Goal: Task Accomplishment & Management: Complete application form

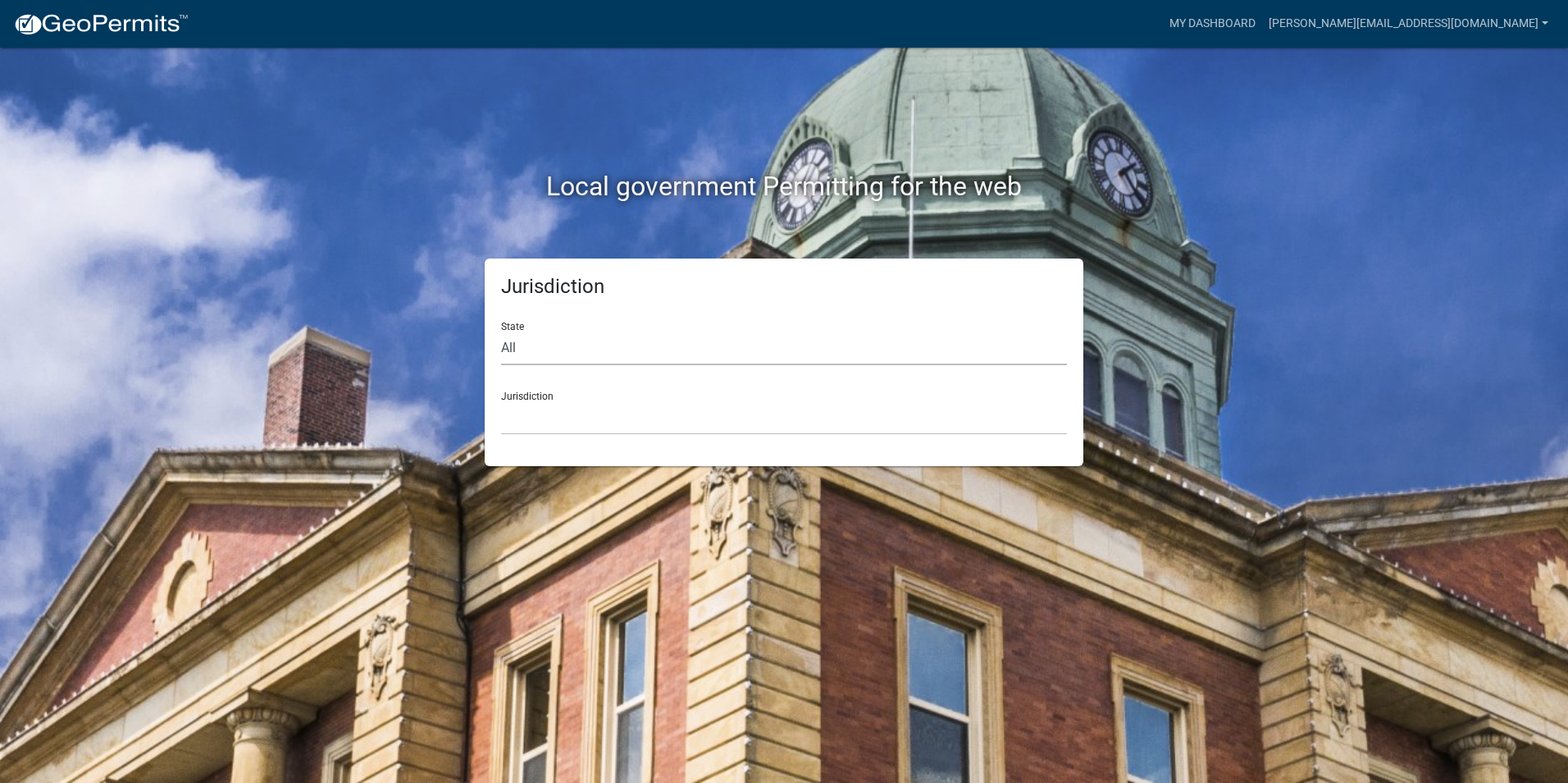
click at [570, 354] on select "All [US_STATE] [US_STATE] [US_STATE] [US_STATE] [US_STATE] [US_STATE] [US_STATE…" at bounding box center [784, 348] width 566 height 34
select select "[US_STATE]"
click at [501, 332] on select "All [US_STATE] [US_STATE] [US_STATE] [US_STATE] [US_STATE] [US_STATE] [US_STATE…" at bounding box center [784, 348] width 566 height 34
click at [535, 420] on select "City of [GEOGRAPHIC_DATA], [US_STATE] City of [GEOGRAPHIC_DATA], [US_STATE] Cit…" at bounding box center [784, 418] width 566 height 34
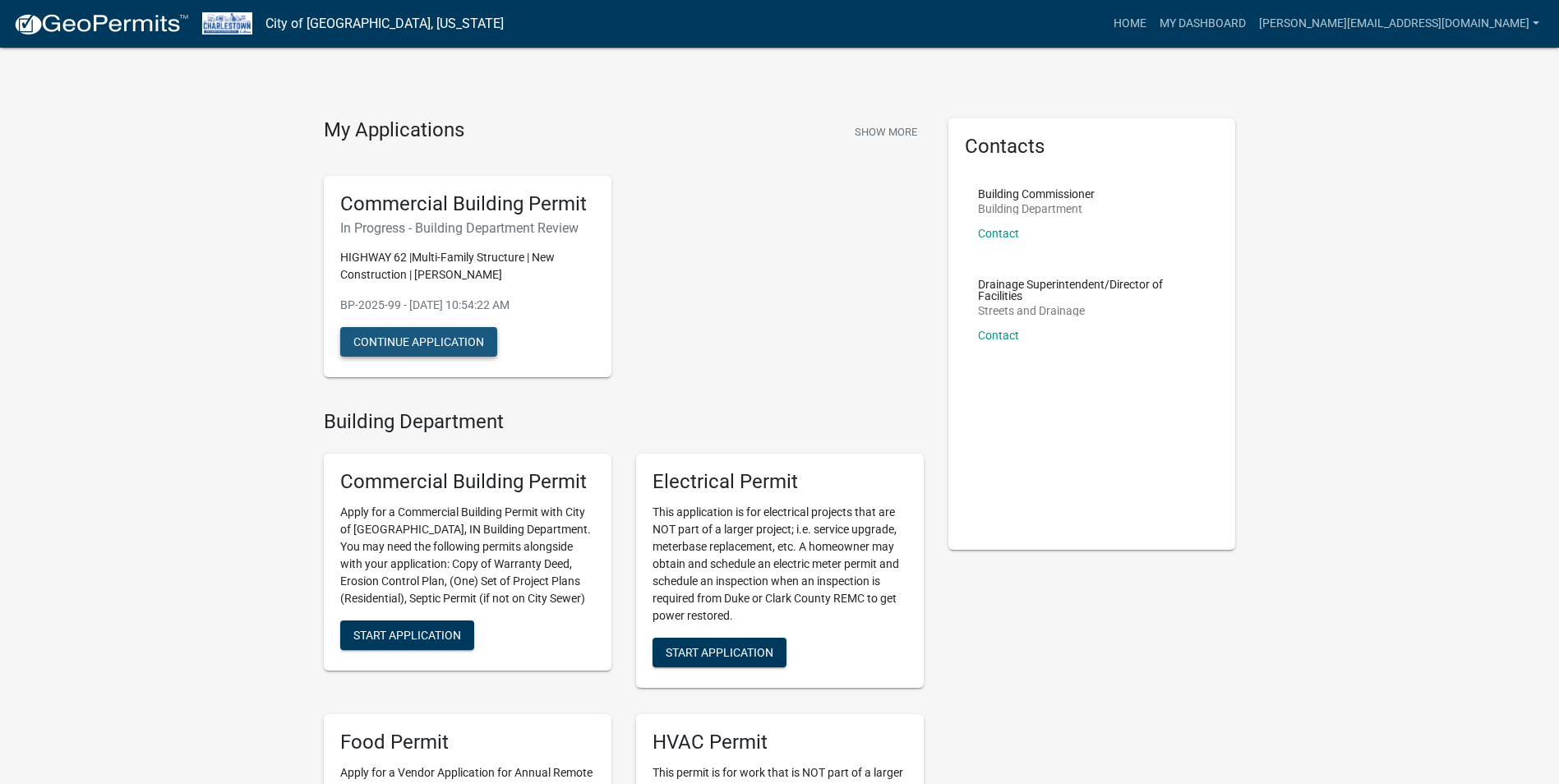
click at [429, 338] on button "Continue Application" at bounding box center [418, 342] width 156 height 30
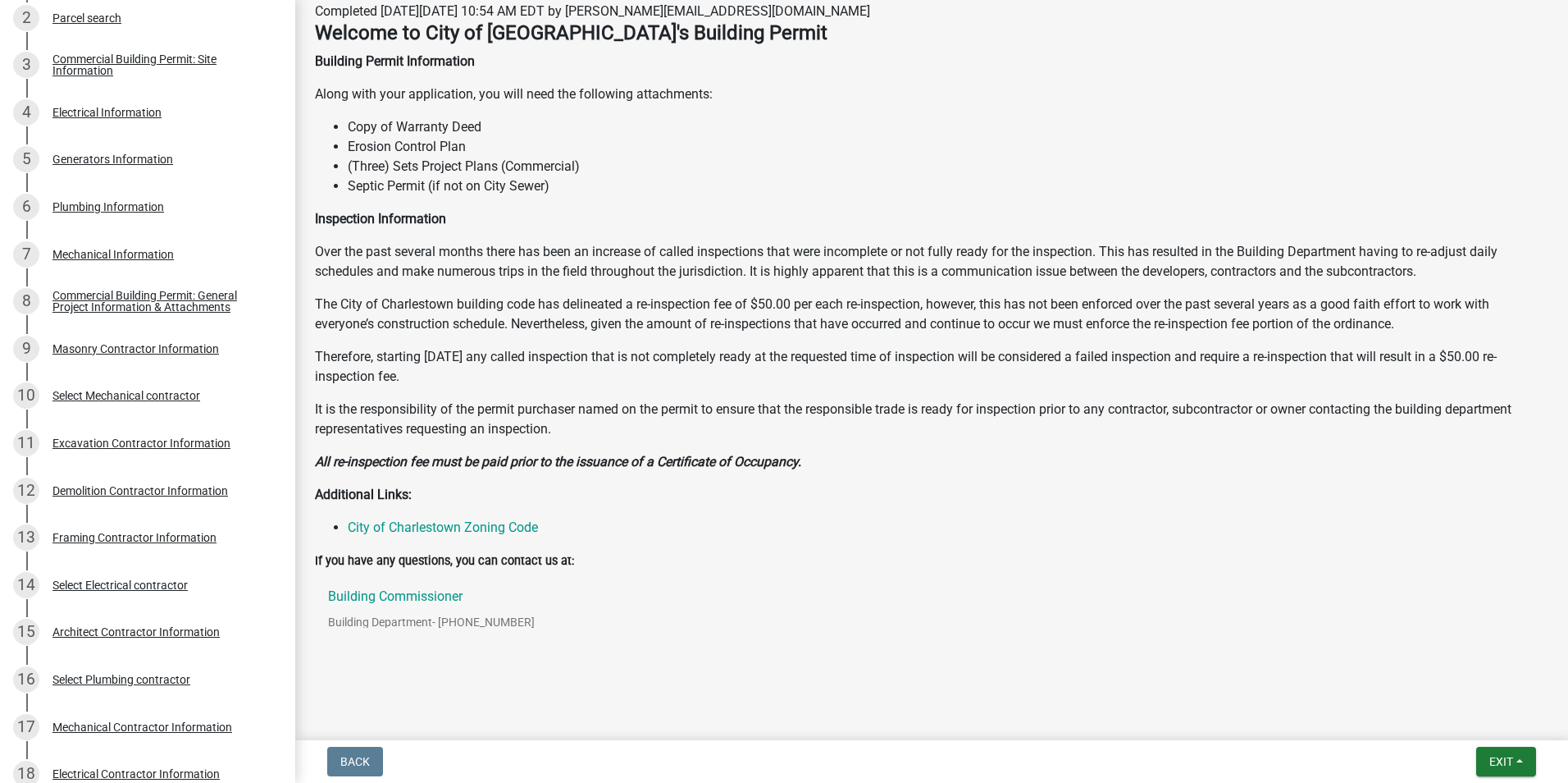
scroll to position [405, 0]
